Goal: Check status

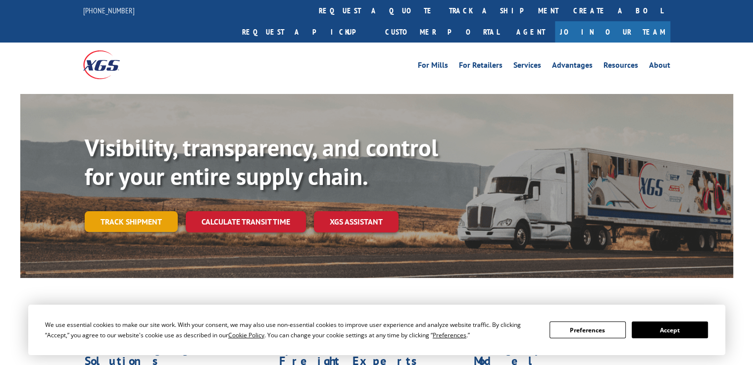
click at [130, 211] on link "Track shipment" at bounding box center [131, 221] width 93 height 21
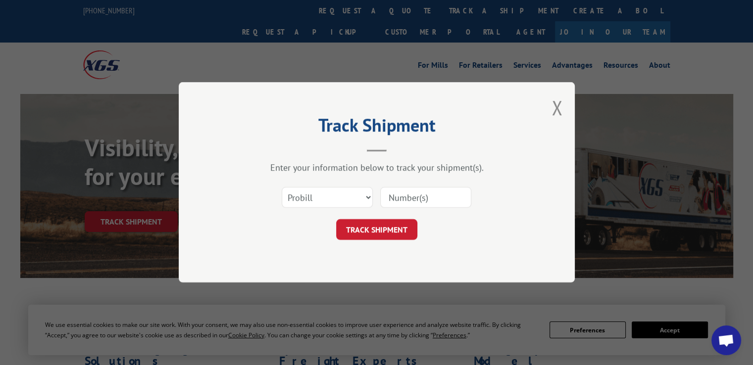
drag, startPoint x: 414, startPoint y: 197, endPoint x: 398, endPoint y: 226, distance: 33.0
click at [415, 197] on input at bounding box center [425, 198] width 91 height 21
paste input "17207819"
type input "17207819"
click at [390, 227] on button "TRACK SHIPMENT" at bounding box center [376, 230] width 81 height 21
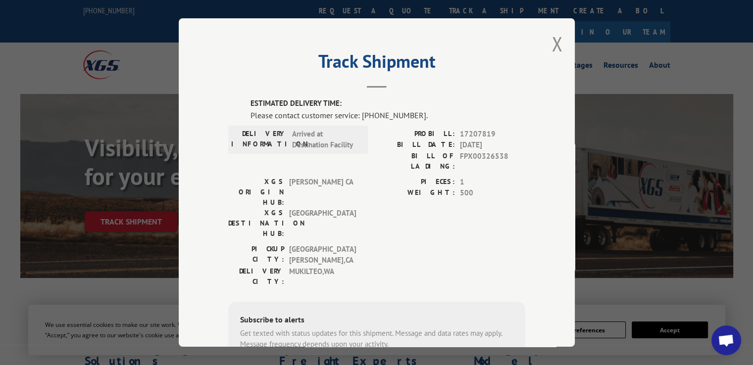
click at [363, 107] on label "ESTIMATED DELIVERY TIME:" at bounding box center [387, 103] width 275 height 11
drag, startPoint x: 361, startPoint y: 113, endPoint x: 416, endPoint y: 116, distance: 54.5
click at [416, 116] on div "Please contact customer service: [PHONE_NUMBER]." at bounding box center [387, 115] width 275 height 12
copy div "844) 947-7447."
click at [389, 121] on div "ESTIMATED DELIVERY TIME: Please contact customer service: [PHONE_NUMBER]. DELIV…" at bounding box center [376, 267] width 297 height 338
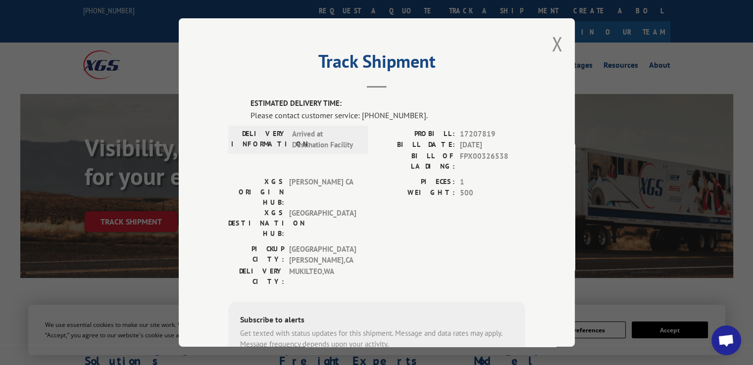
click at [546, 42] on div "Track Shipment ESTIMATED DELIVERY TIME: Please contact customer service: [PHONE…" at bounding box center [377, 182] width 396 height 329
click at [551, 40] on button "Close modal" at bounding box center [556, 44] width 11 height 26
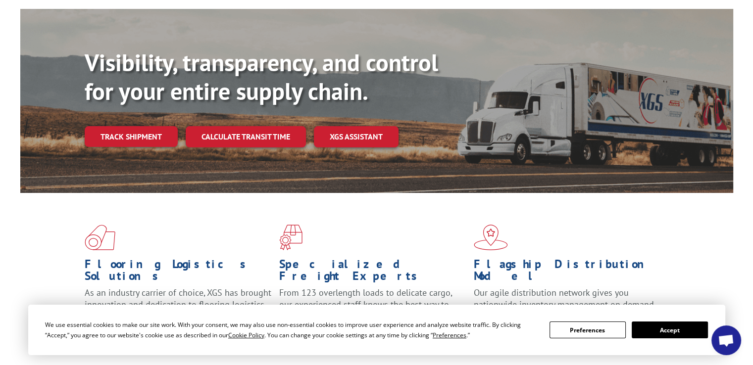
scroll to position [49, 0]
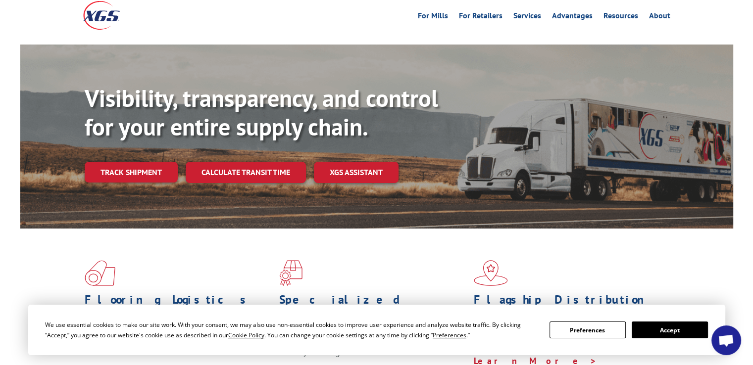
click at [140, 162] on link "Track shipment" at bounding box center [131, 172] width 93 height 21
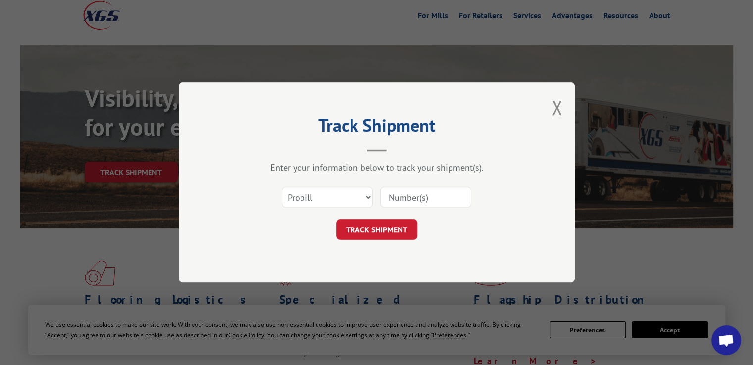
click at [407, 184] on div "Select category... Probill BOL PO" at bounding box center [376, 198] width 297 height 33
click at [408, 196] on input at bounding box center [425, 198] width 91 height 21
type input "17207819"
click at [362, 236] on button "TRACK SHIPMENT" at bounding box center [376, 230] width 81 height 21
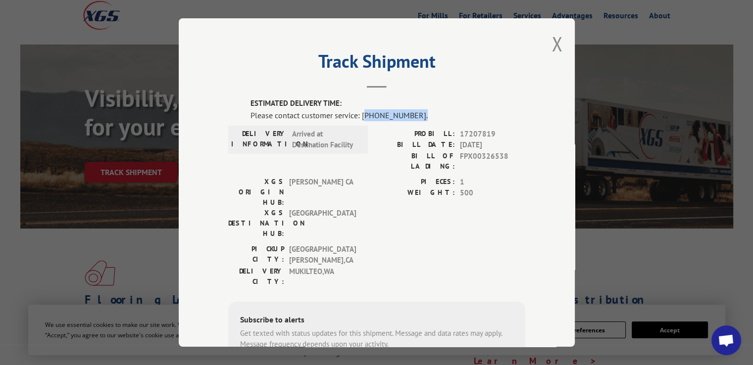
drag, startPoint x: 369, startPoint y: 115, endPoint x: 411, endPoint y: 120, distance: 42.8
click at [411, 120] on div "Please contact customer service: [PHONE_NUMBER]." at bounding box center [387, 115] width 275 height 12
copy div "844) 947-7447."
click at [376, 122] on div "ESTIMATED DELIVERY TIME: Please contact customer service: [PHONE_NUMBER]. DELIV…" at bounding box center [376, 267] width 297 height 338
drag, startPoint x: 245, startPoint y: 115, endPoint x: 409, endPoint y: 117, distance: 163.8
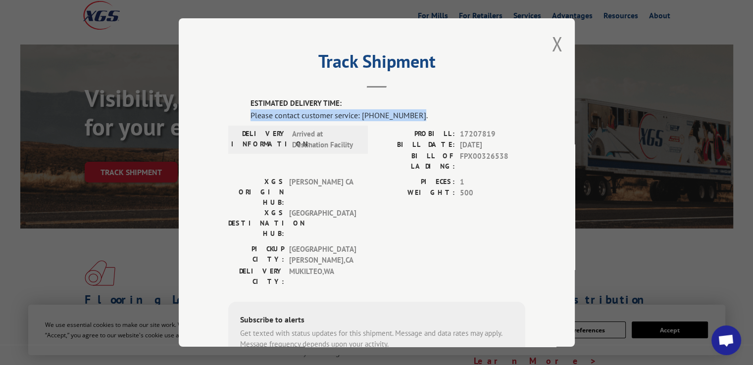
click at [409, 117] on div "ESTIMATED DELIVERY TIME: Please contact customer service: [PHONE_NUMBER]. DELIV…" at bounding box center [376, 267] width 297 height 338
copy div "Please contact customer service: [PHONE_NUMBER]"
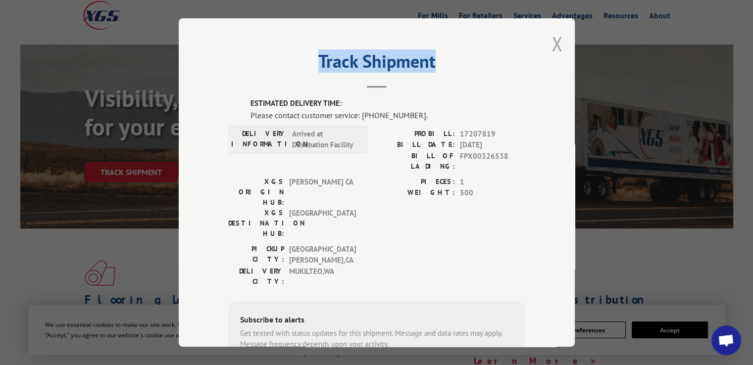
click at [547, 41] on div "Track Shipment ESTIMATED DELIVERY TIME: Please contact customer service: [PHONE…" at bounding box center [377, 182] width 396 height 329
click at [554, 54] on button "Close modal" at bounding box center [556, 44] width 11 height 26
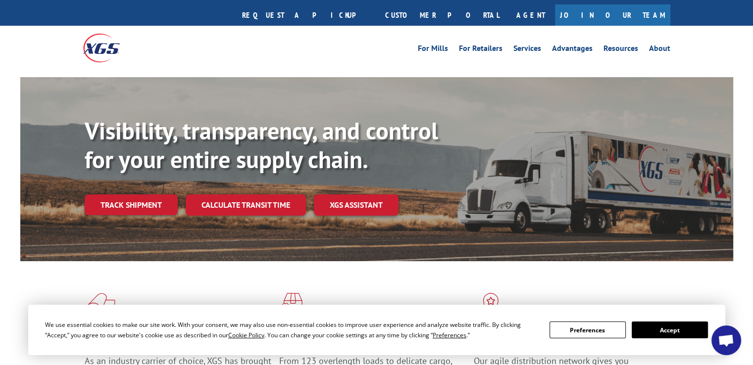
scroll to position [0, 0]
